Goal: Transaction & Acquisition: Purchase product/service

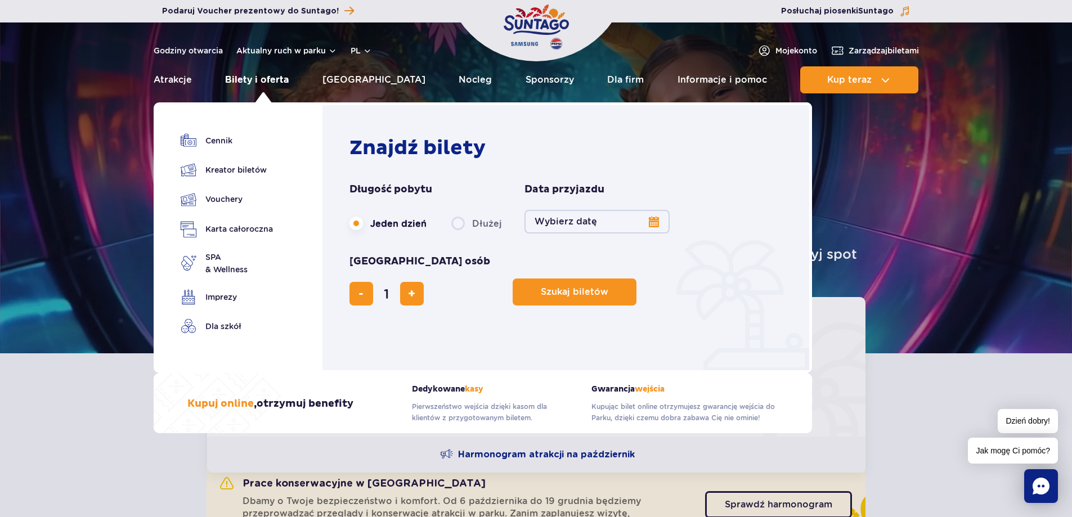
click at [271, 79] on link "Bilety i oferta" at bounding box center [257, 79] width 64 height 27
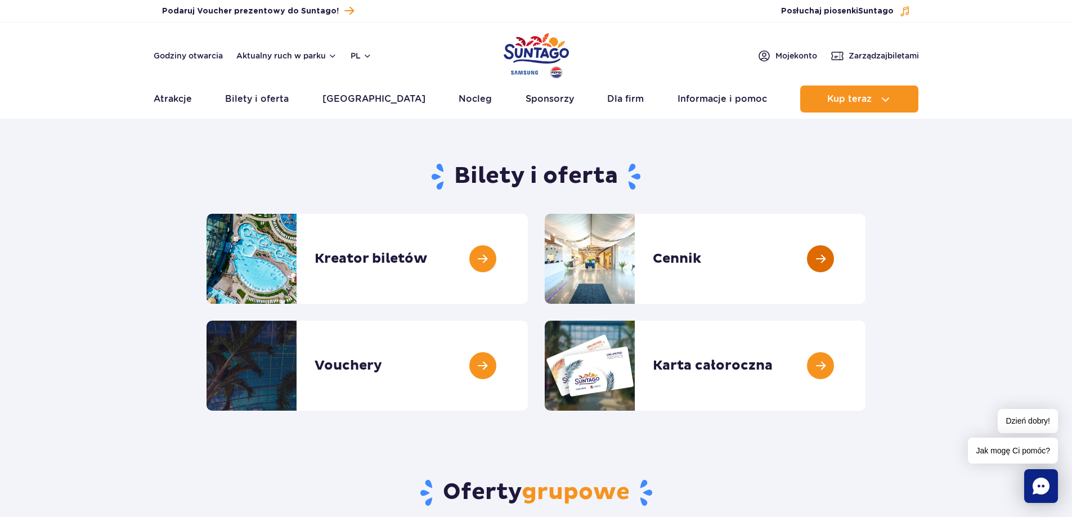
click at [865, 257] on link at bounding box center [865, 259] width 0 height 90
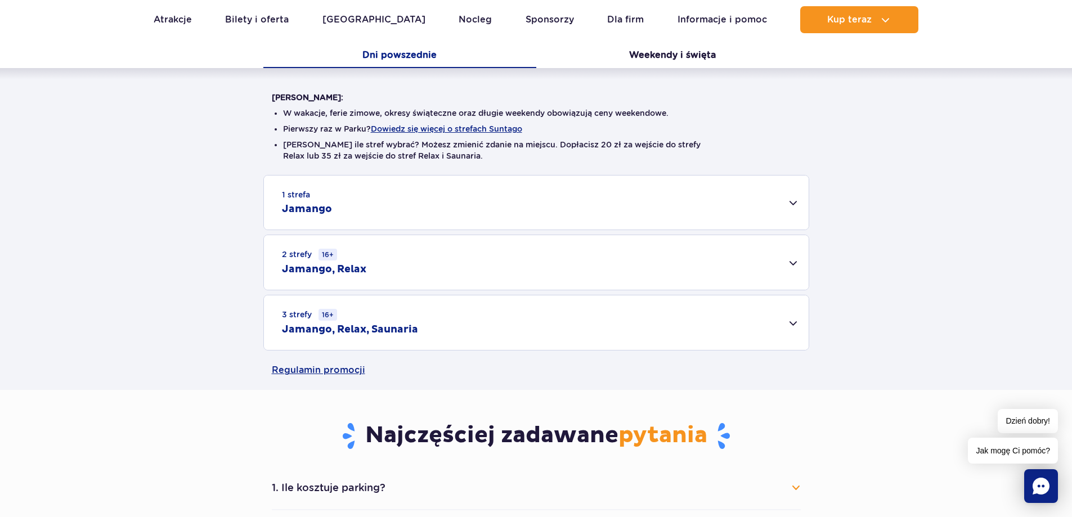
scroll to position [225, 0]
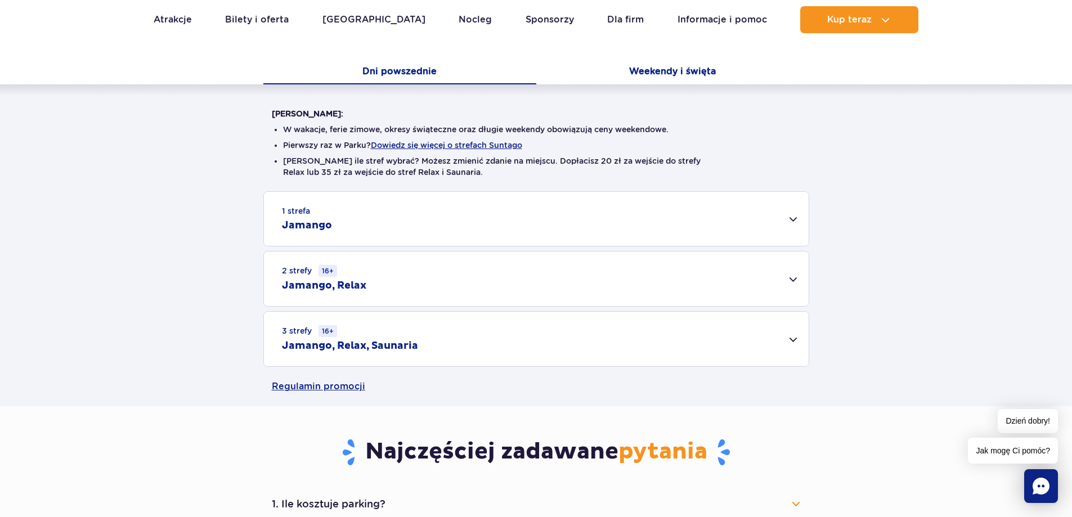
click at [636, 73] on button "Weekendy i święta" at bounding box center [672, 73] width 273 height 24
click at [650, 74] on button "Weekendy i święta" at bounding box center [672, 73] width 273 height 24
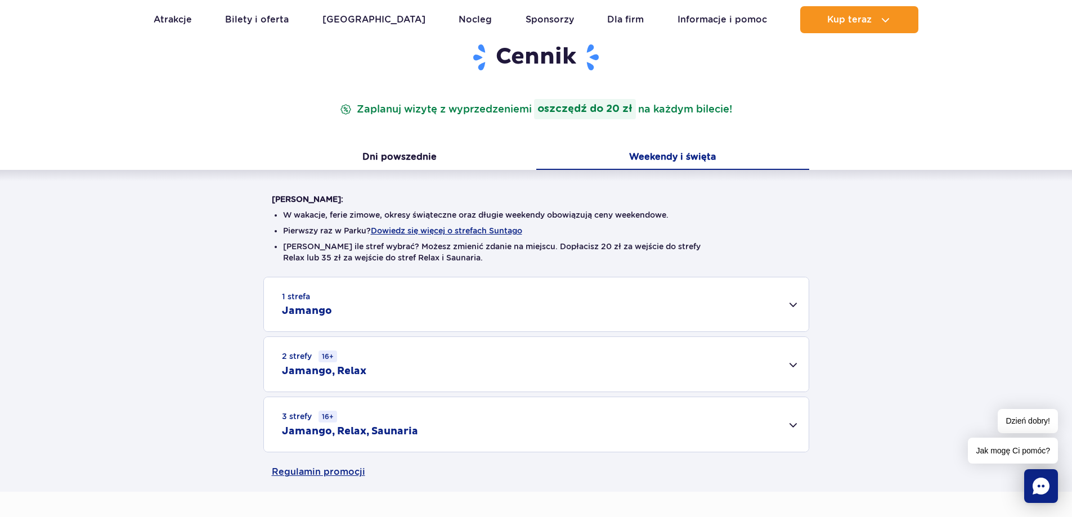
scroll to position [169, 0]
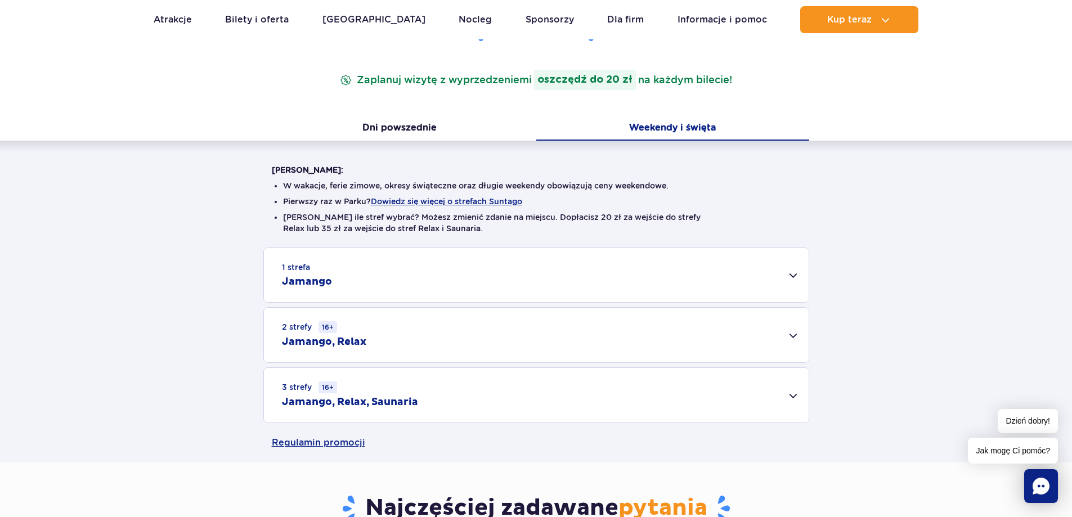
click at [532, 285] on div "1 strefa Jamango" at bounding box center [536, 275] width 545 height 54
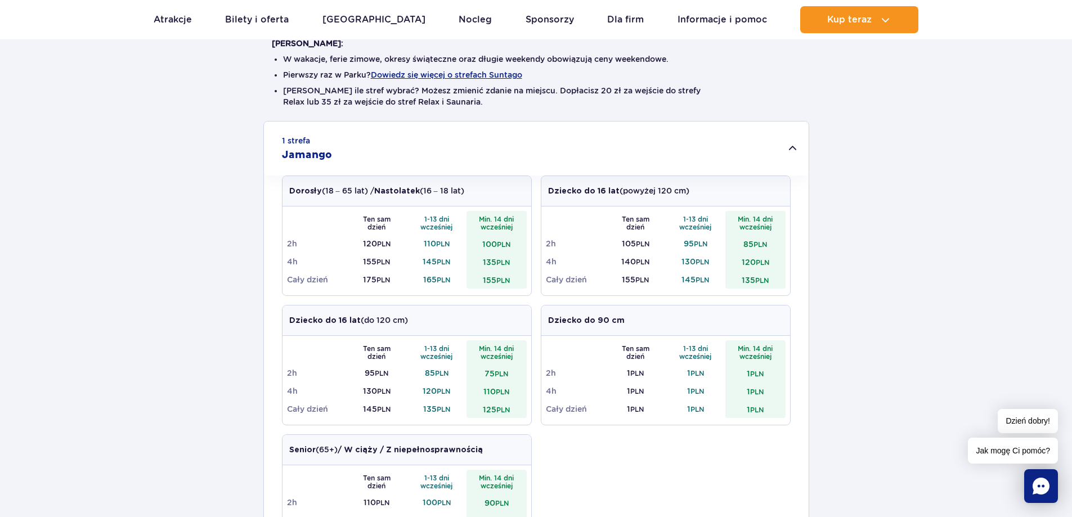
scroll to position [281, 0]
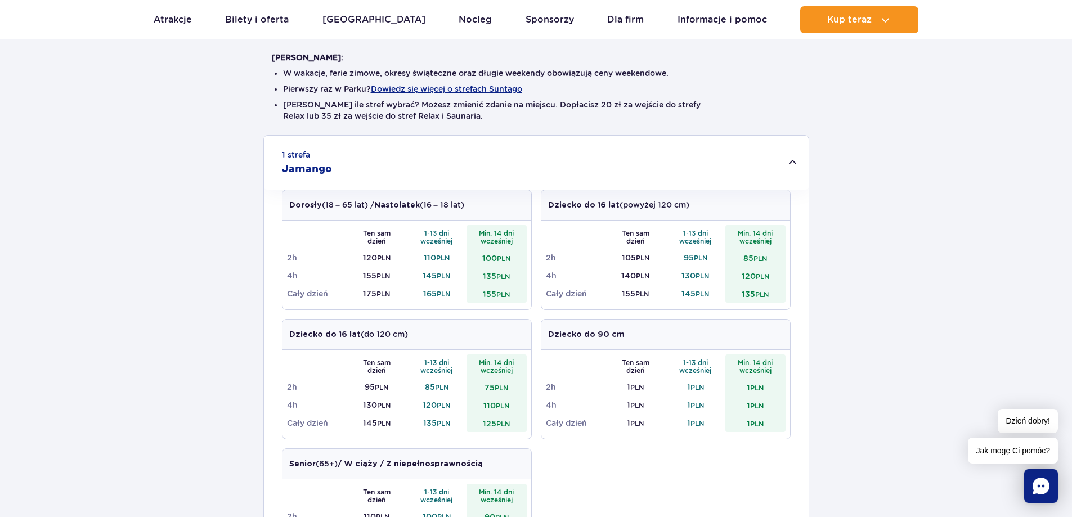
click at [785, 155] on div "1 strefa Jamango" at bounding box center [536, 163] width 545 height 54
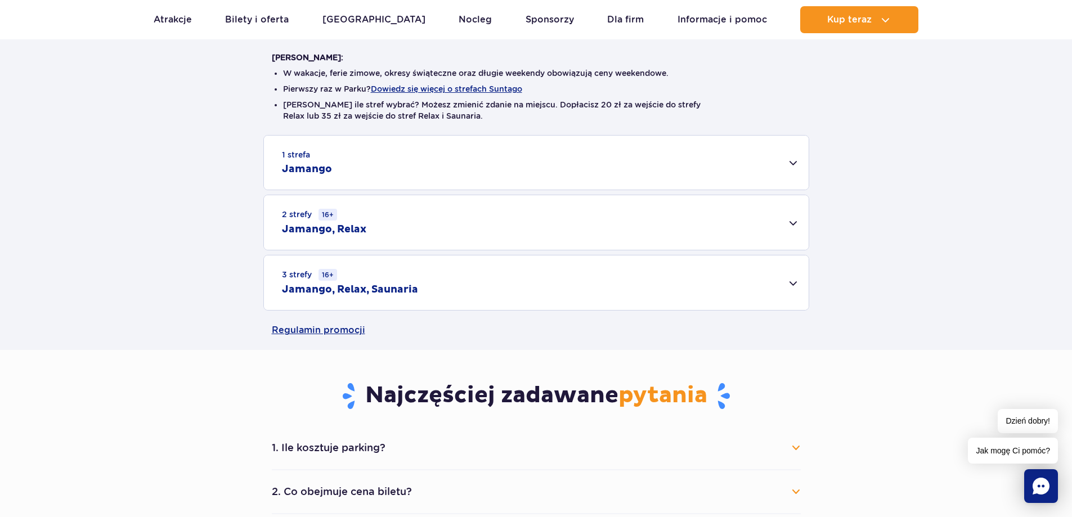
click at [374, 230] on div "2 strefy 16+ Jamango, Relax" at bounding box center [536, 222] width 545 height 55
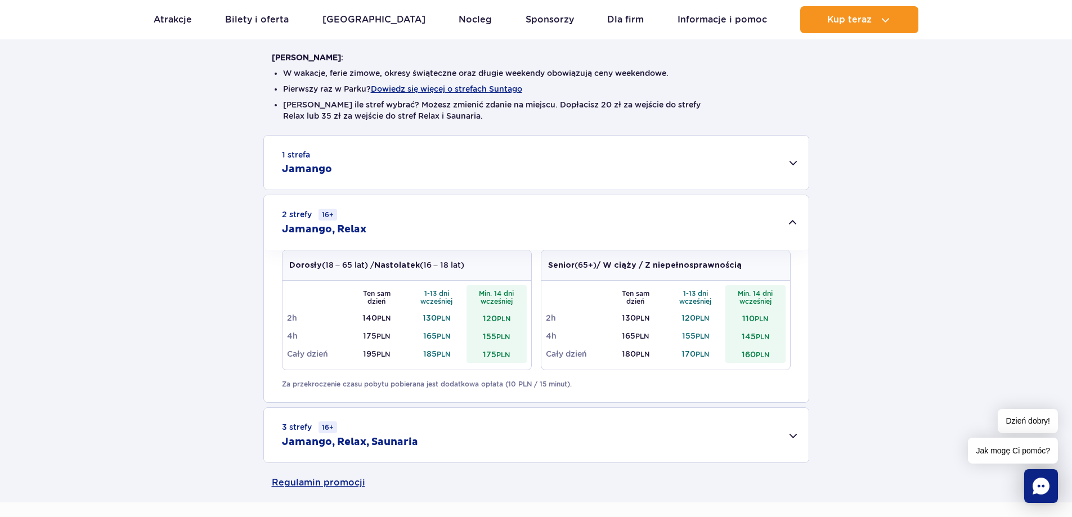
click at [509, 431] on div "3 strefy 16+ Jamango, Relax, Saunaria" at bounding box center [536, 435] width 545 height 55
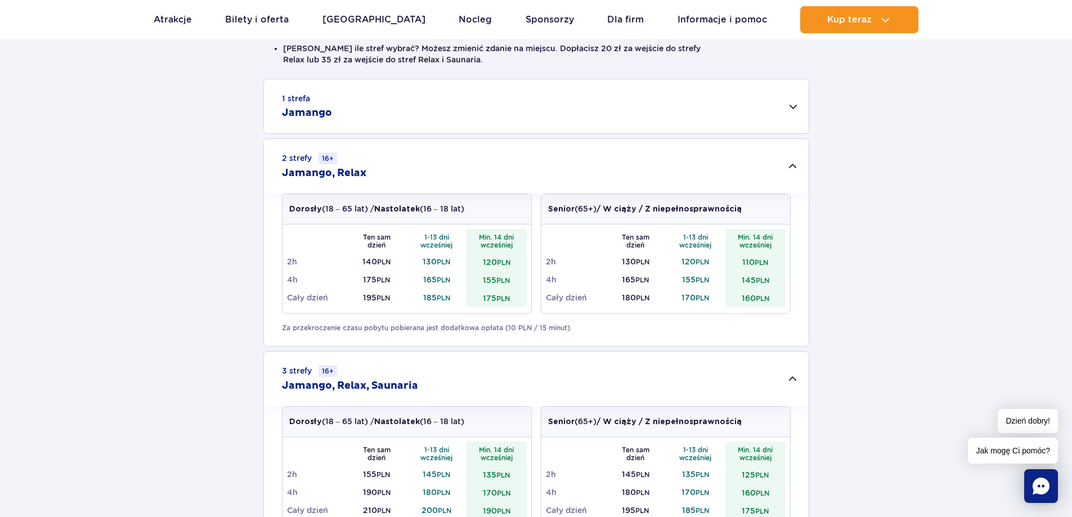
click at [538, 365] on div "3 strefy 16+ Jamango, Relax, Saunaria" at bounding box center [536, 379] width 545 height 55
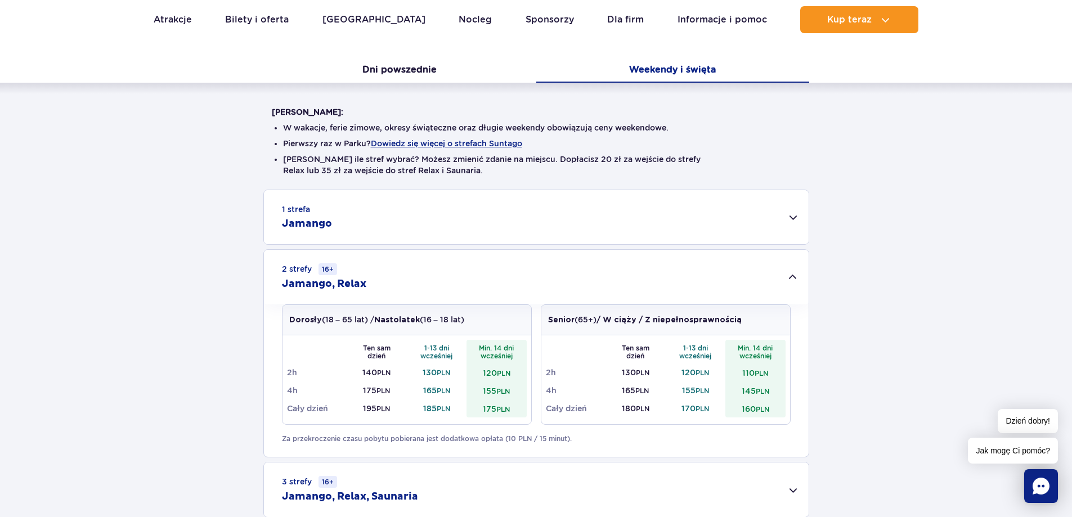
scroll to position [169, 0]
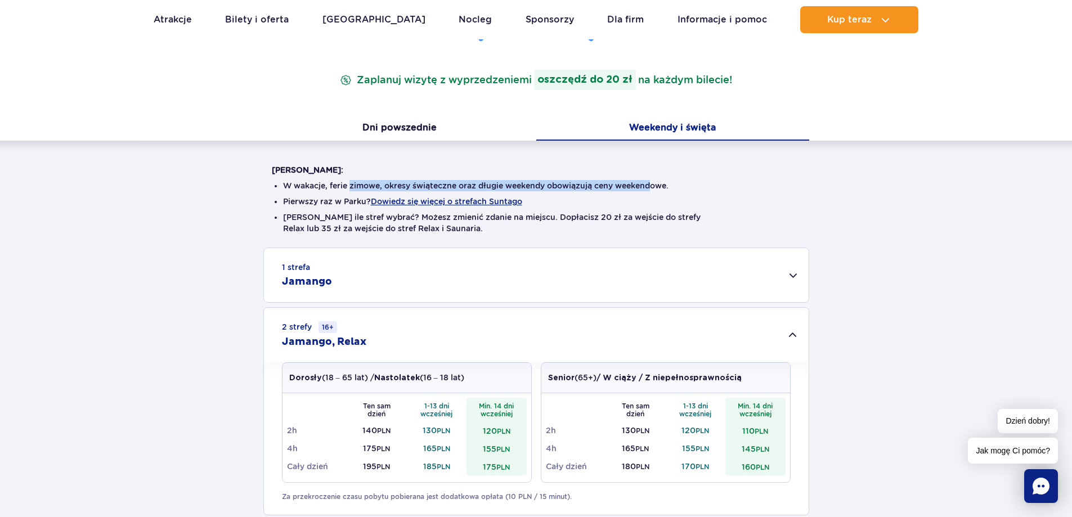
drag, startPoint x: 353, startPoint y: 180, endPoint x: 659, endPoint y: 178, distance: 306.6
click at [659, 178] on ul "W wakacje, ferie zimowe, okresy świąteczne oraz długie weekendy obowiązują ceny…" at bounding box center [536, 212] width 529 height 72
drag, startPoint x: 353, startPoint y: 200, endPoint x: 557, endPoint y: 191, distance: 204.4
click at [557, 191] on ul "W wakacje, ferie zimowe, okresy świąteczne oraz długie weekendy obowiązują ceny…" at bounding box center [536, 212] width 529 height 72
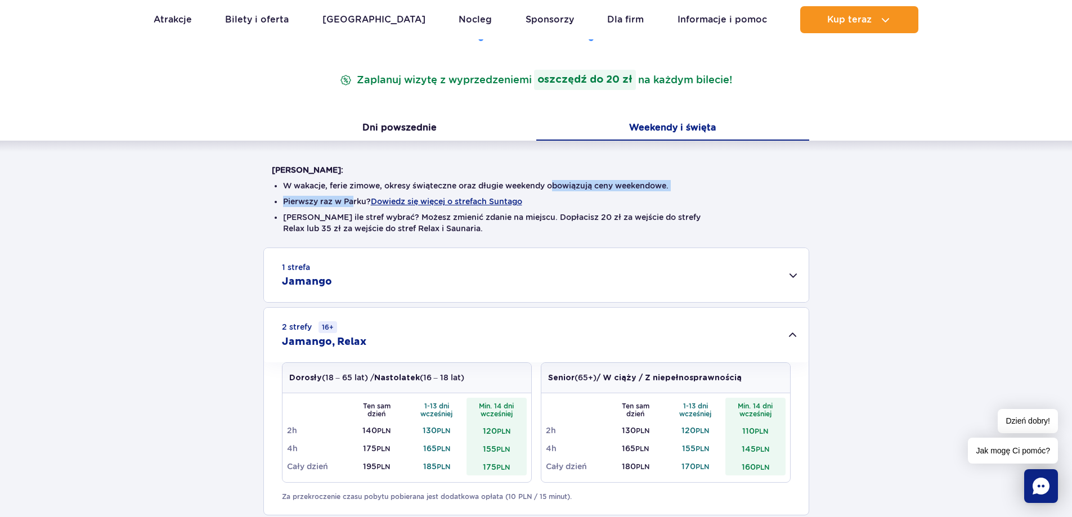
click at [557, 191] on li "W wakacje, ferie zimowe, okresy świąteczne oraz długie weekendy obowiązują ceny…" at bounding box center [536, 185] width 506 height 11
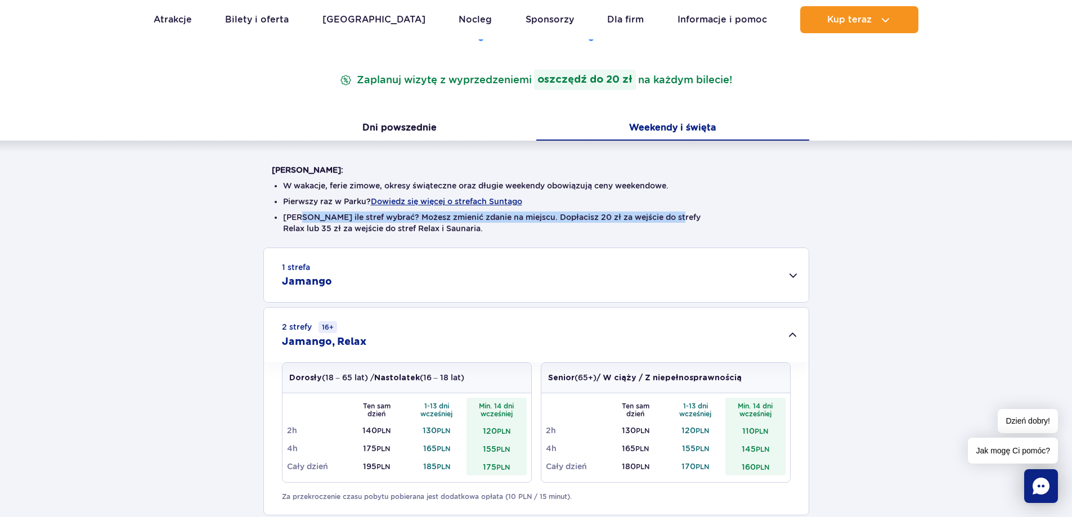
drag, startPoint x: 300, startPoint y: 215, endPoint x: 680, endPoint y: 215, distance: 380.3
click at [680, 215] on li "Nie wiesz ile stref wybrać? Możesz zmienić zdanie na miejscu. Dopłacisz 20 zł z…" at bounding box center [536, 223] width 506 height 23
drag, startPoint x: 322, startPoint y: 222, endPoint x: 667, endPoint y: 212, distance: 345.0
click at [667, 212] on li "Nie wiesz ile stref wybrać? Możesz zmienić zdanie na miejscu. Dopłacisz 20 zł z…" at bounding box center [536, 223] width 506 height 23
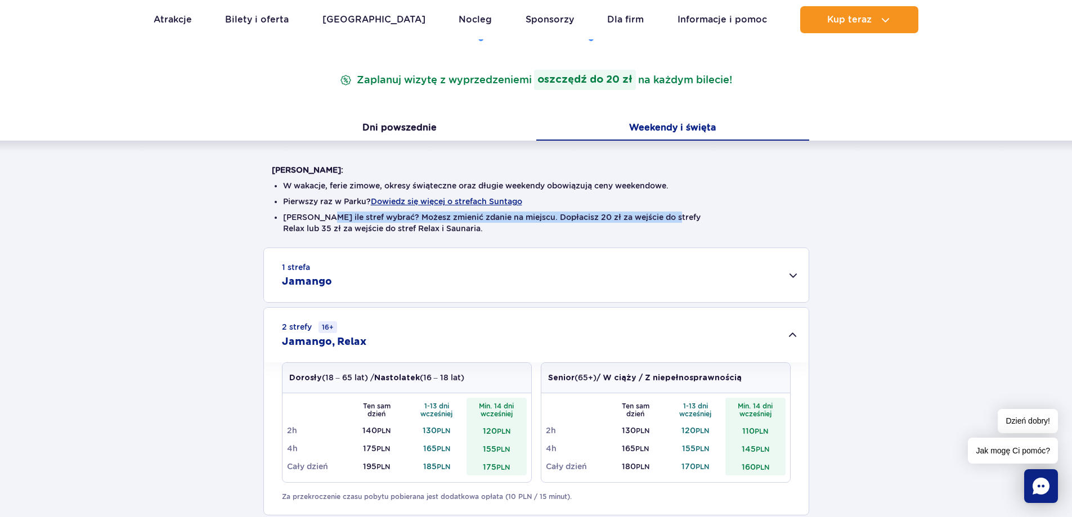
click at [667, 212] on li "Nie wiesz ile stref wybrać? Możesz zmienić zdanie na miejscu. Dopłacisz 20 zł z…" at bounding box center [536, 223] width 506 height 23
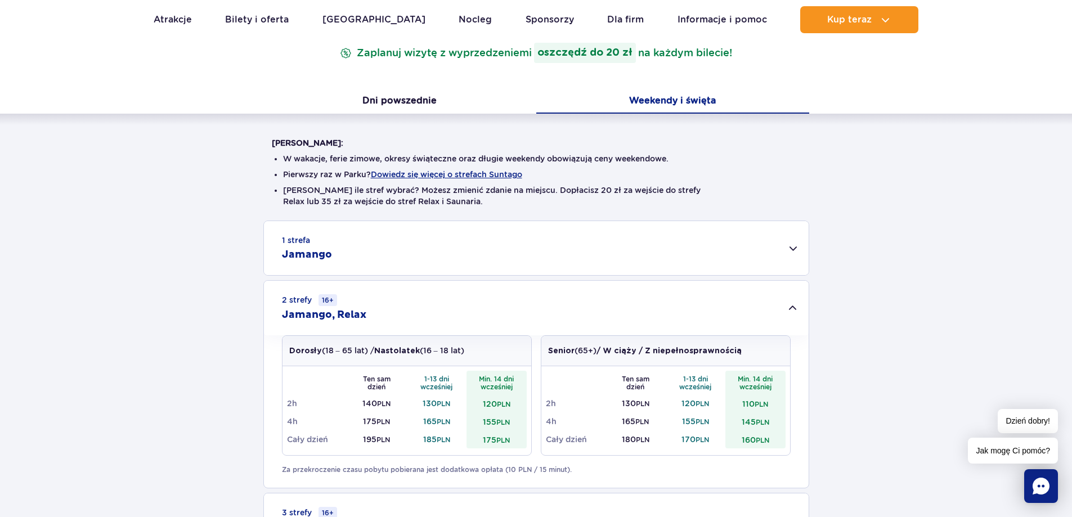
scroll to position [225, 0]
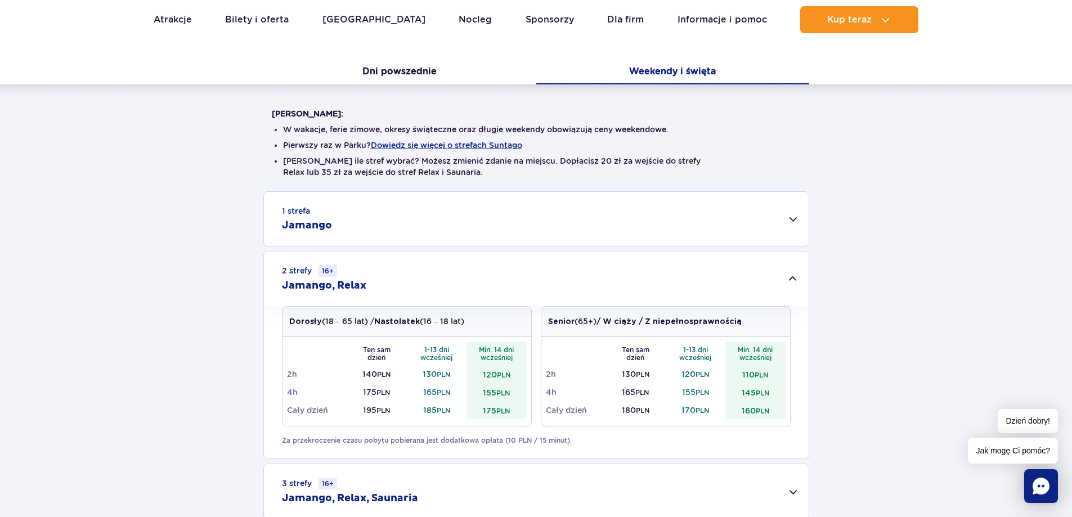
click at [361, 222] on div "1 strefa Jamango" at bounding box center [536, 219] width 545 height 54
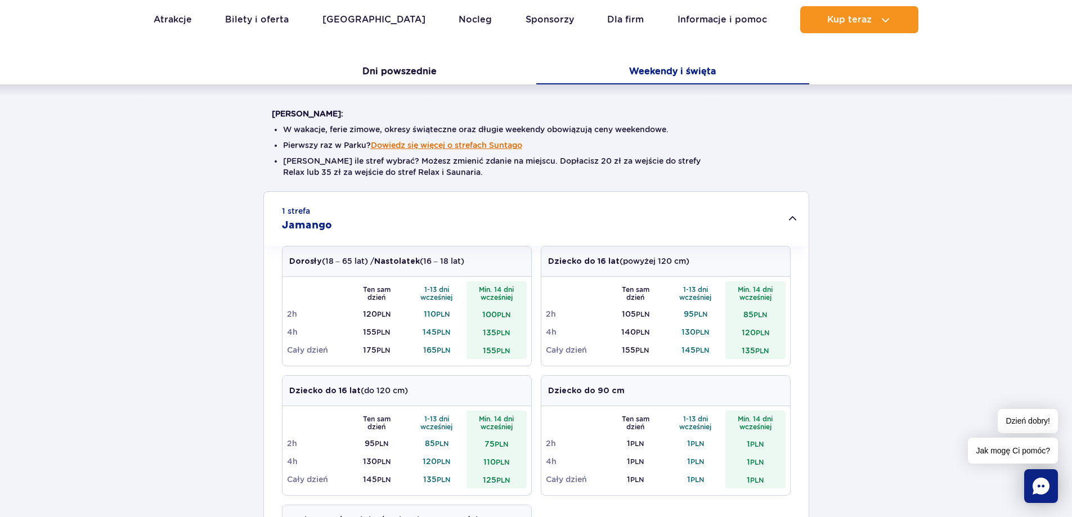
click at [429, 142] on button "Dowiedz się więcej o strefach Suntago" at bounding box center [446, 145] width 151 height 9
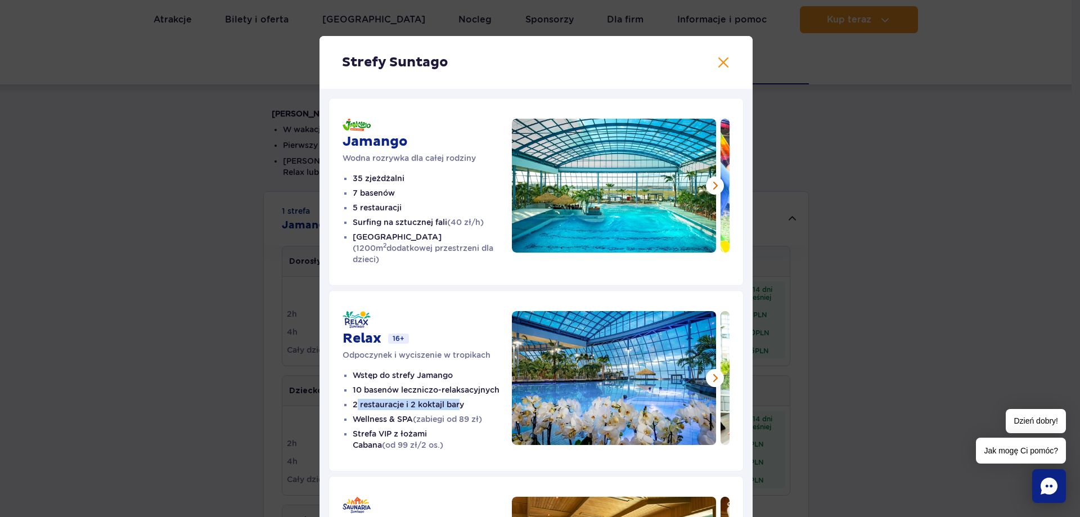
drag, startPoint x: 352, startPoint y: 396, endPoint x: 455, endPoint y: 386, distance: 102.8
click at [455, 386] on ul "Wstęp do strefy Jamango 10 basenów leczniczo-relaksacyjnych 2 restauracje i 2 k…" at bounding box center [427, 410] width 169 height 81
click at [455, 399] on li "2 restauracje i 2 koktajl bary" at bounding box center [432, 404] width 159 height 11
drag, startPoint x: 344, startPoint y: 423, endPoint x: 433, endPoint y: 433, distance: 89.0
click at [433, 433] on ul "Wstęp do strefy Jamango 10 basenów leczniczo-relaksacyjnych 2 restauracje i 2 k…" at bounding box center [427, 410] width 169 height 81
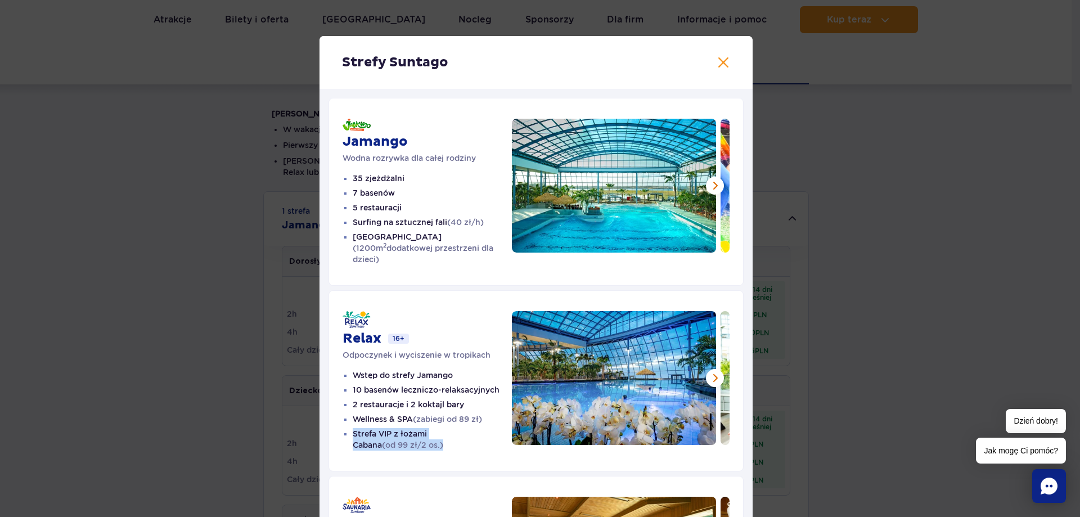
click at [433, 433] on li "Strefa VIP z łożami Cabana (od 99 zł/2 os.)" at bounding box center [432, 439] width 159 height 23
drag, startPoint x: 345, startPoint y: 175, endPoint x: 446, endPoint y: 251, distance: 126.6
click at [446, 251] on ul "35 zjeżdżalni 7 basenów 5 restauracji Surfing na sztucznej fali (40 zł/h) Croco…" at bounding box center [427, 219] width 169 height 92
click at [447, 251] on li "Crocodile Island (1200m 2 dodatkowej przestrzeni dla dzieci)" at bounding box center [432, 248] width 159 height 34
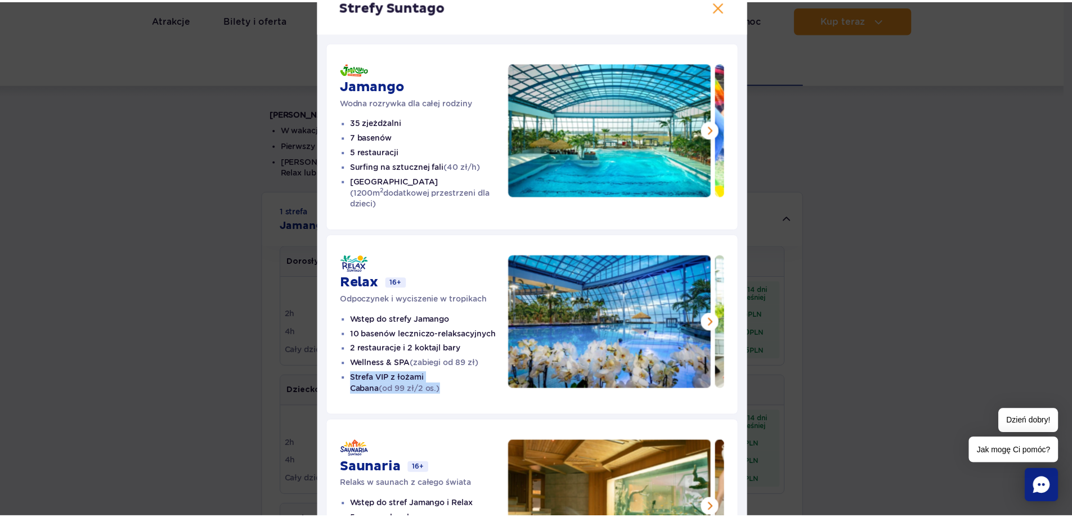
scroll to position [56, 0]
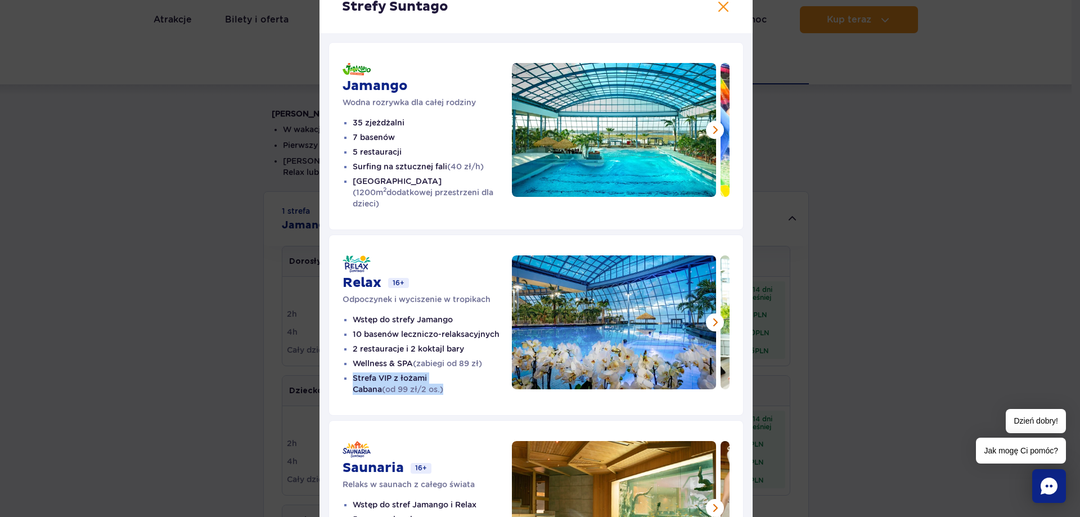
click at [435, 163] on li "Surfing na sztucznej fali (40 zł/h)" at bounding box center [432, 166] width 159 height 11
drag, startPoint x: 366, startPoint y: 167, endPoint x: 488, endPoint y: 168, distance: 121.5
click at [488, 168] on li "Surfing na sztucznej fali (40 zł/h)" at bounding box center [432, 166] width 159 height 11
click at [488, 167] on li "Surfing na sztucznej fali (40 zł/h)" at bounding box center [432, 166] width 159 height 11
drag, startPoint x: 361, startPoint y: 181, endPoint x: 469, endPoint y: 185, distance: 108.1
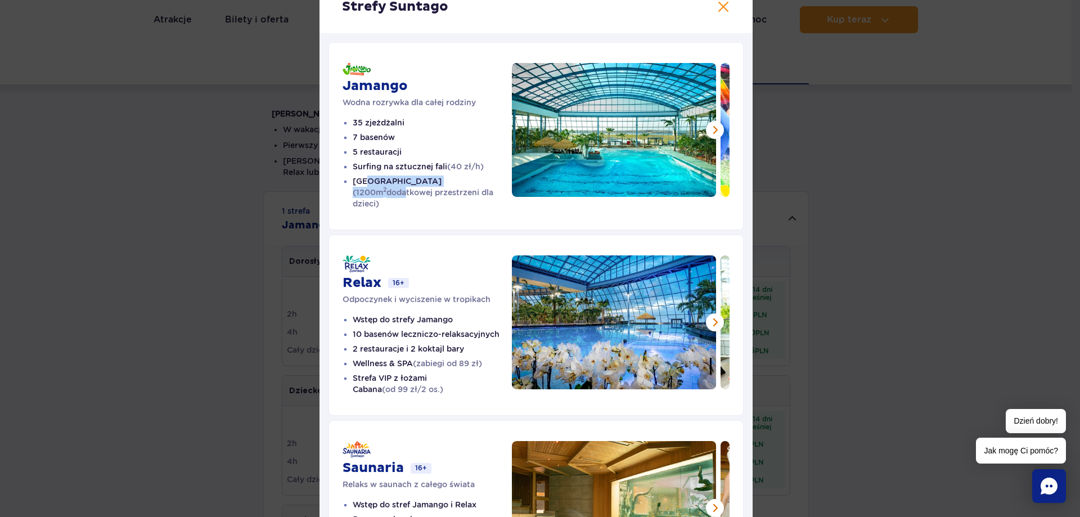
click at [469, 185] on li "Crocodile Island (1200m 2 dodatkowej przestrzeni dla dzieci)" at bounding box center [432, 193] width 159 height 34
click at [469, 188] on span "(1200m 2 dodatkowej przestrzeni dla dzieci)" at bounding box center [423, 198] width 141 height 20
click at [717, 8] on button at bounding box center [724, 7] width 14 height 14
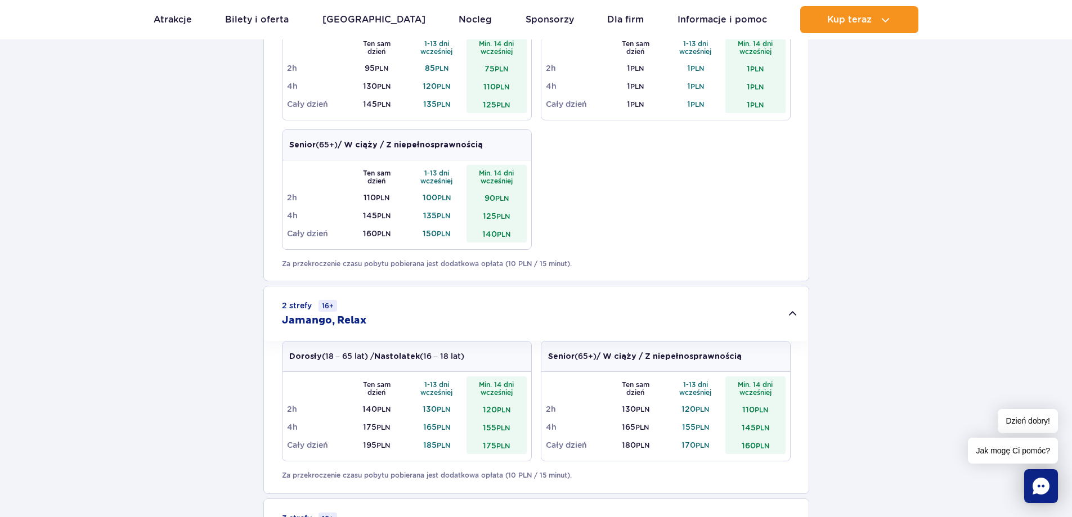
scroll to position [563, 0]
